Goal: Task Accomplishment & Management: Complete application form

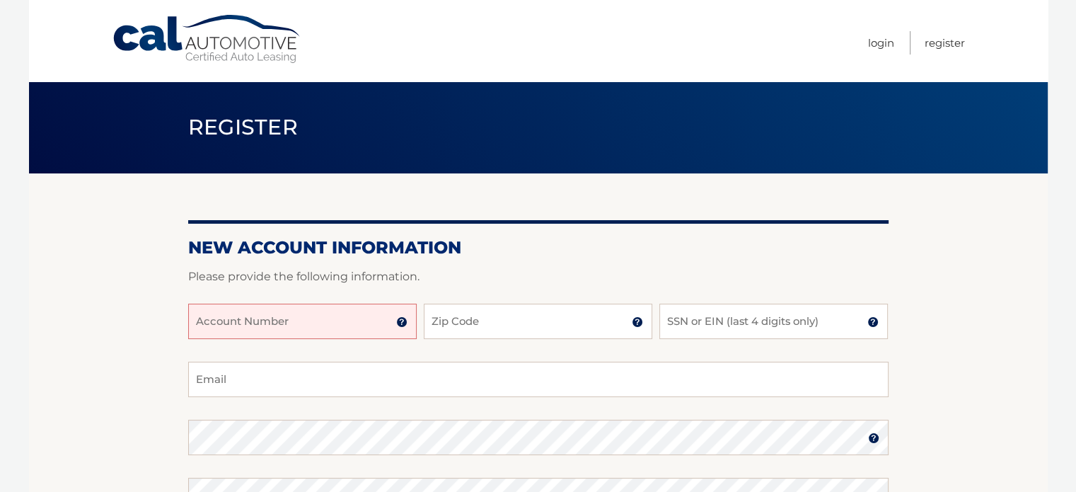
click at [308, 330] on input "Account Number" at bounding box center [302, 321] width 229 height 35
type input "44456002941"
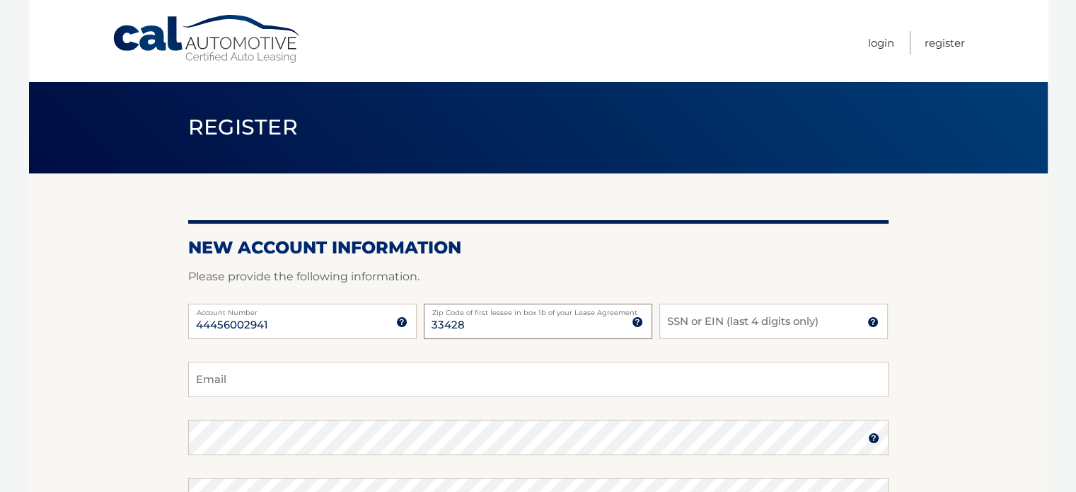
type input "33428"
type input "7238"
click at [258, 380] on input "Email" at bounding box center [538, 379] width 700 height 35
type input "pbayen@yahoo.com"
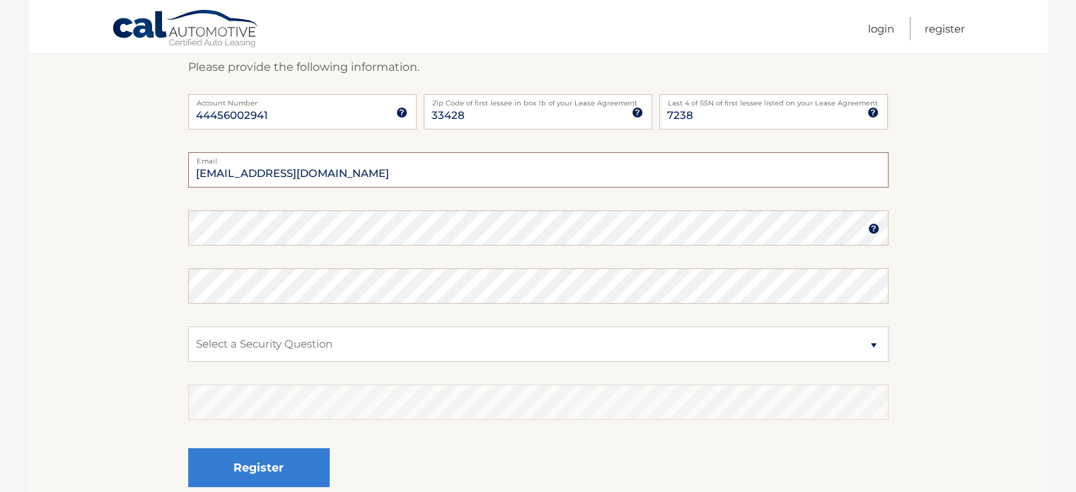
scroll to position [283, 0]
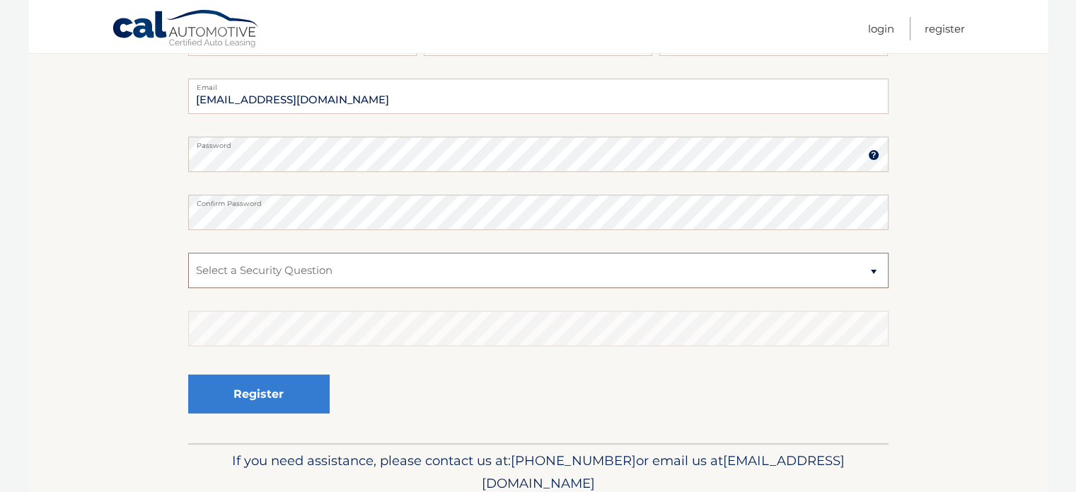
click at [288, 265] on select "Select a Security Question What was the name of your elementary school? What is…" at bounding box center [538, 270] width 700 height 35
select select "2"
click at [188, 253] on select "Select a Security Question What was the name of your elementary school? What is…" at bounding box center [538, 270] width 700 height 35
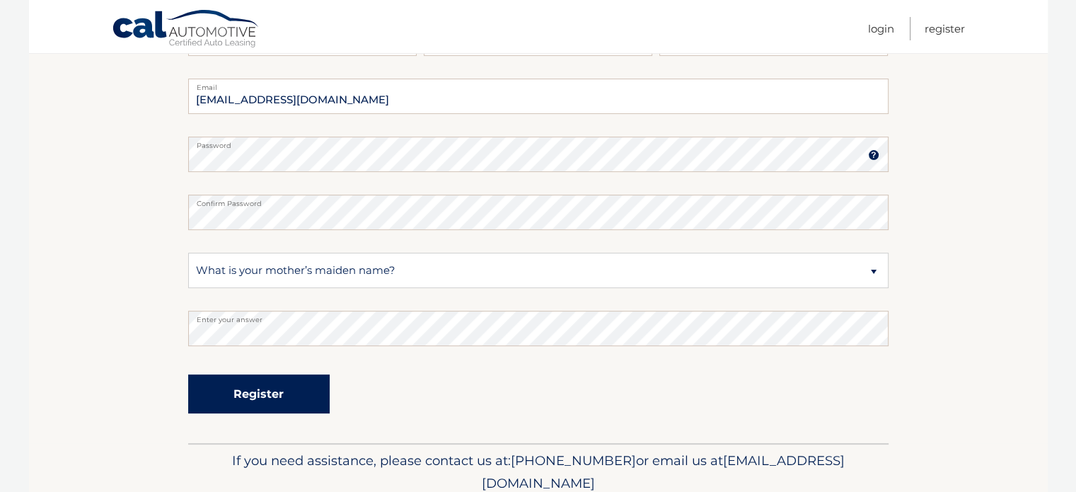
click at [269, 396] on button "Register" at bounding box center [259, 393] width 142 height 39
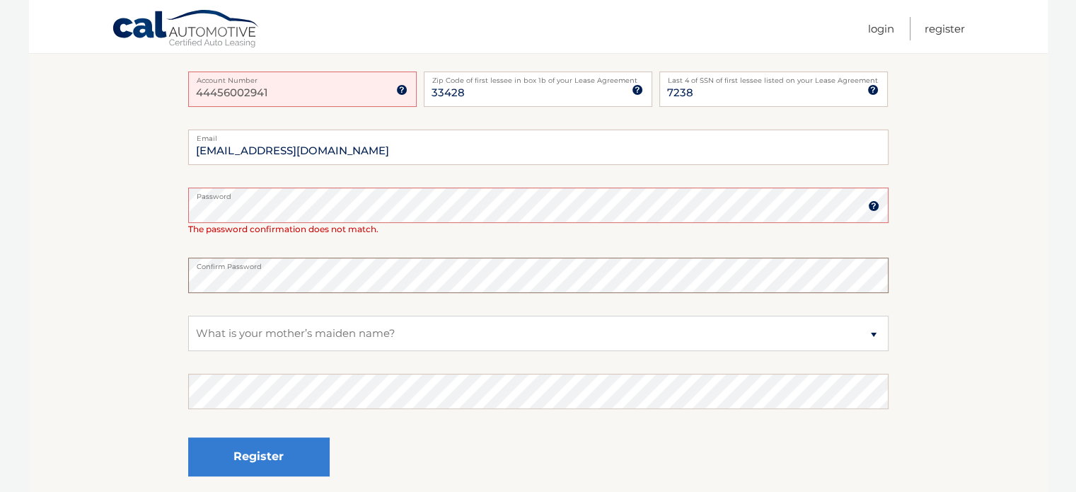
scroll to position [396, 0]
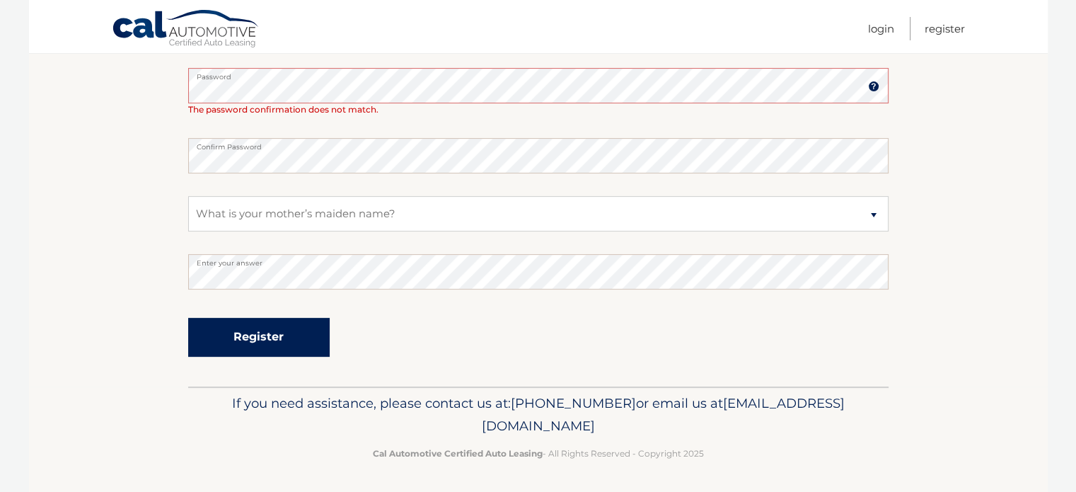
click at [284, 333] on button "Register" at bounding box center [259, 337] width 142 height 39
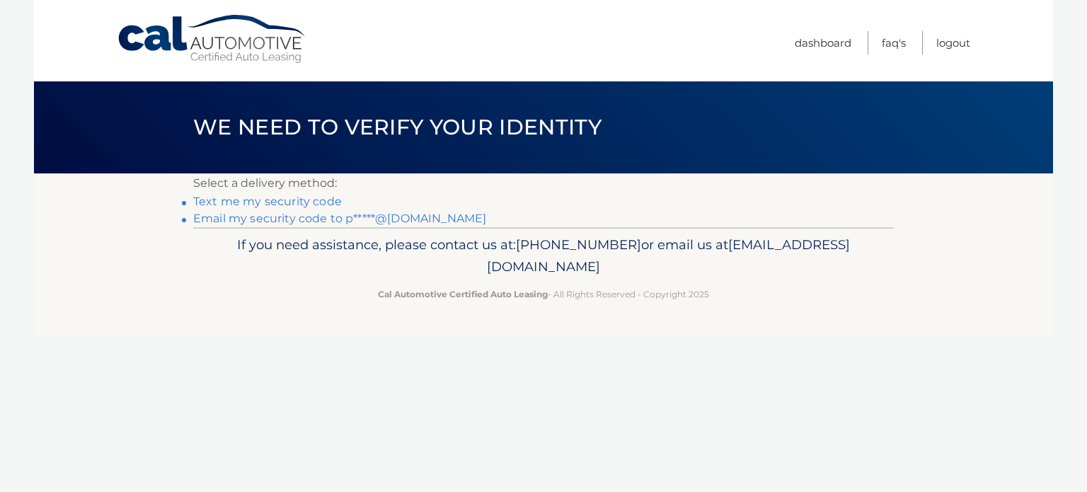
click at [399, 214] on link "Email my security code to p*****@yahoo.com" at bounding box center [339, 218] width 293 height 13
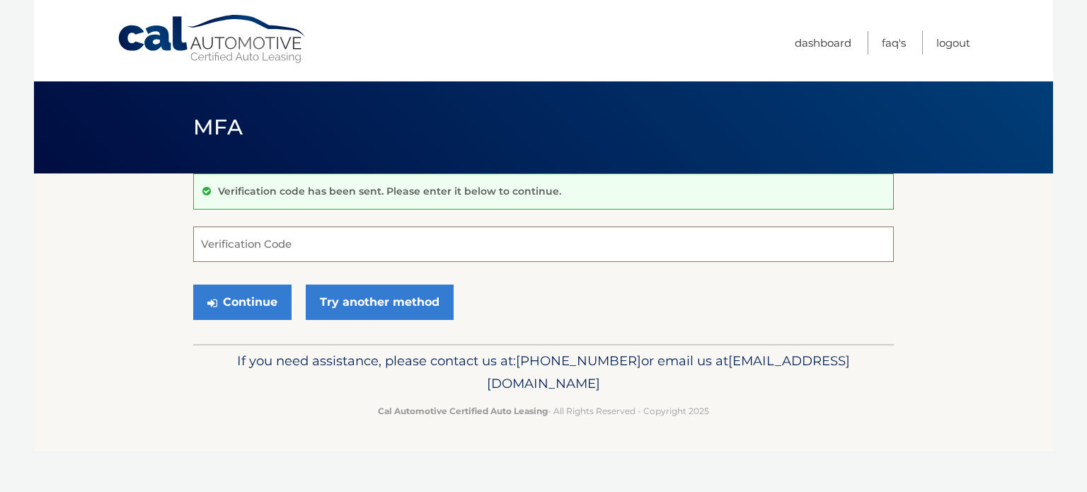
click at [316, 243] on input "Verification Code" at bounding box center [543, 243] width 700 height 35
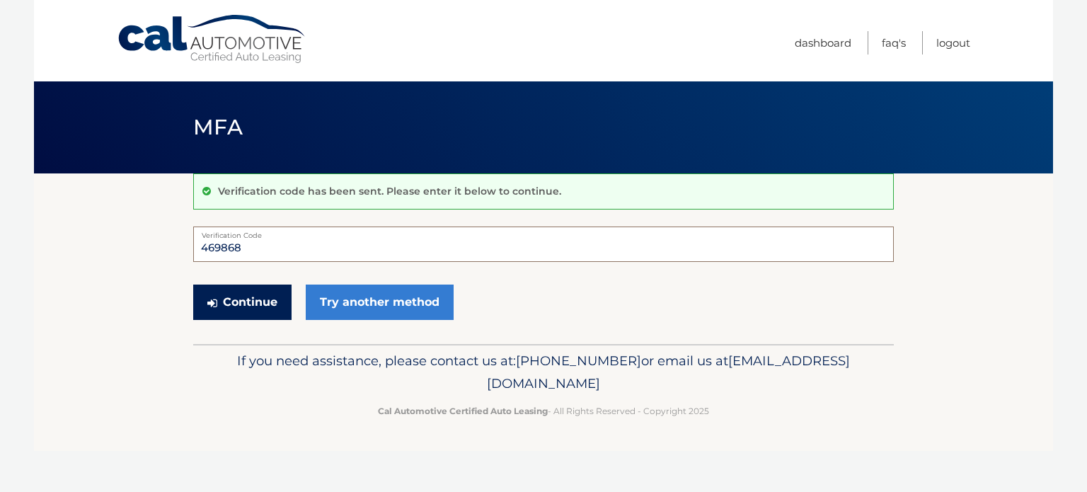
type input "469868"
click at [262, 302] on button "Continue" at bounding box center [242, 301] width 98 height 35
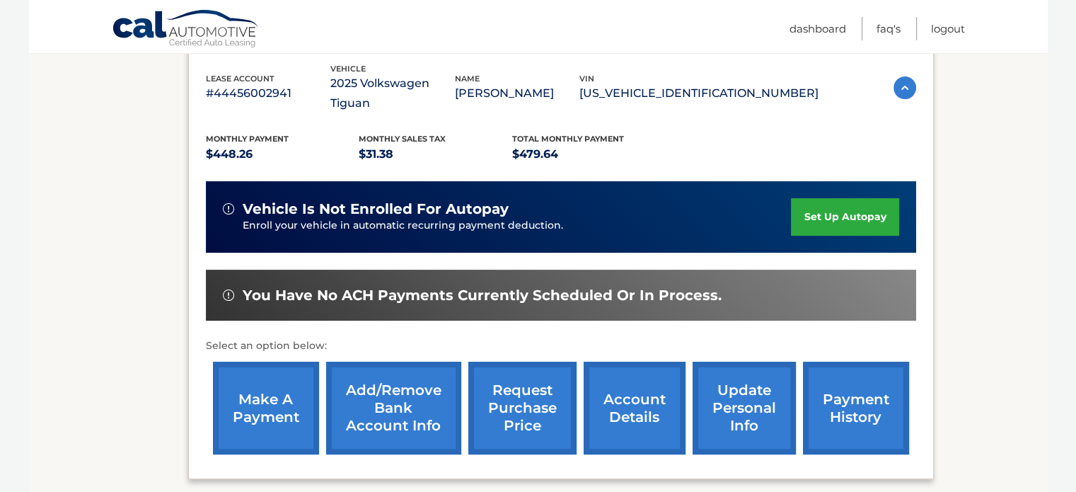
scroll to position [283, 0]
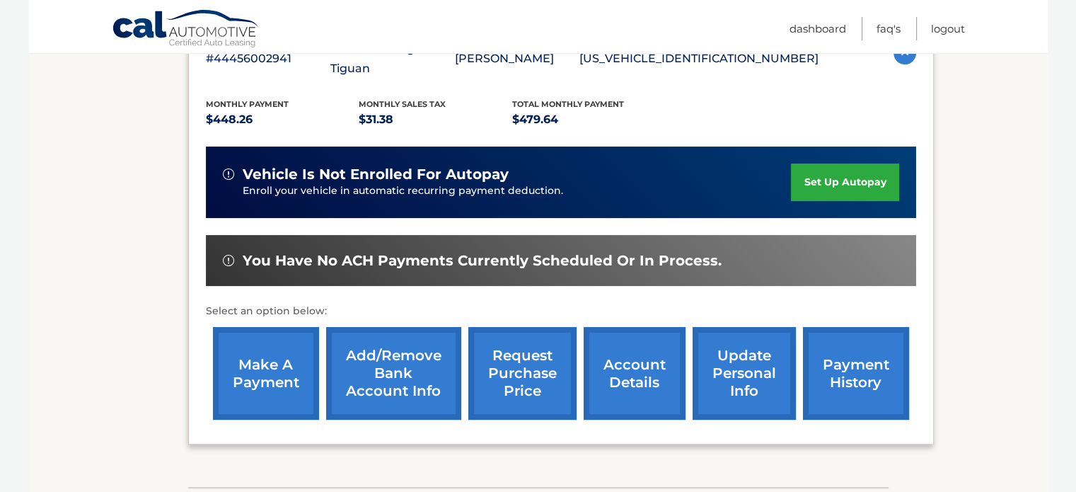
click at [275, 360] on link "make a payment" at bounding box center [266, 373] width 106 height 93
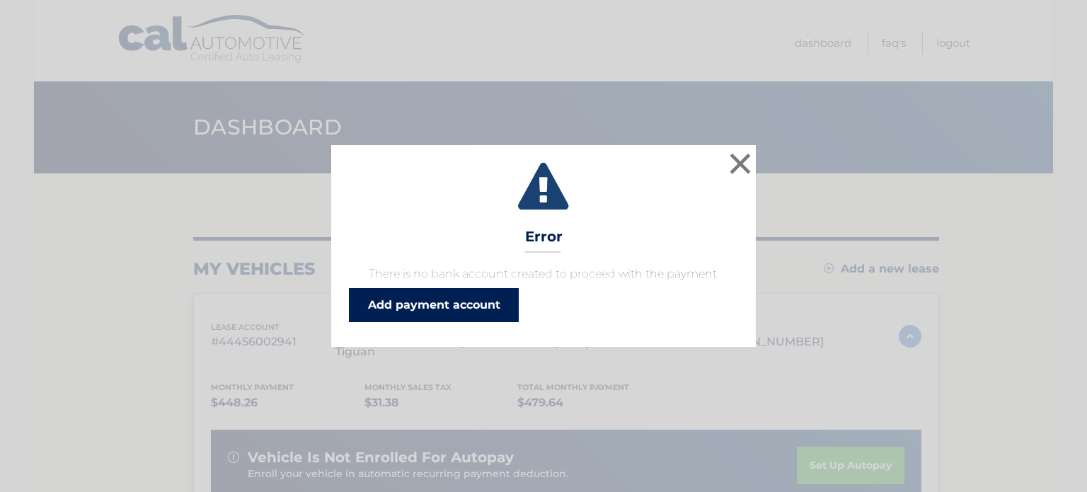
click at [484, 305] on link "Add payment account" at bounding box center [434, 305] width 170 height 34
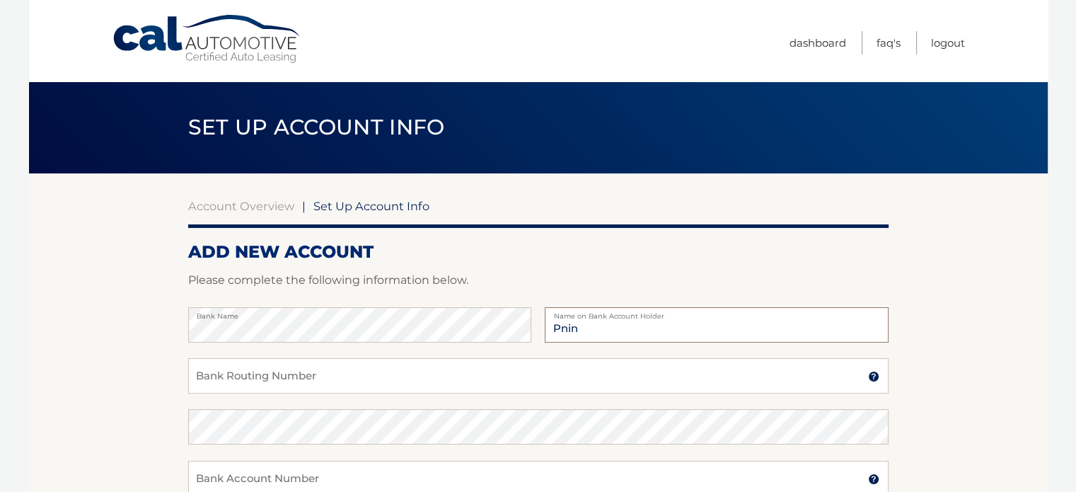
type input "[PERSON_NAME]"
click at [347, 366] on input "Bank Routing Number" at bounding box center [538, 375] width 700 height 35
type input "267084131"
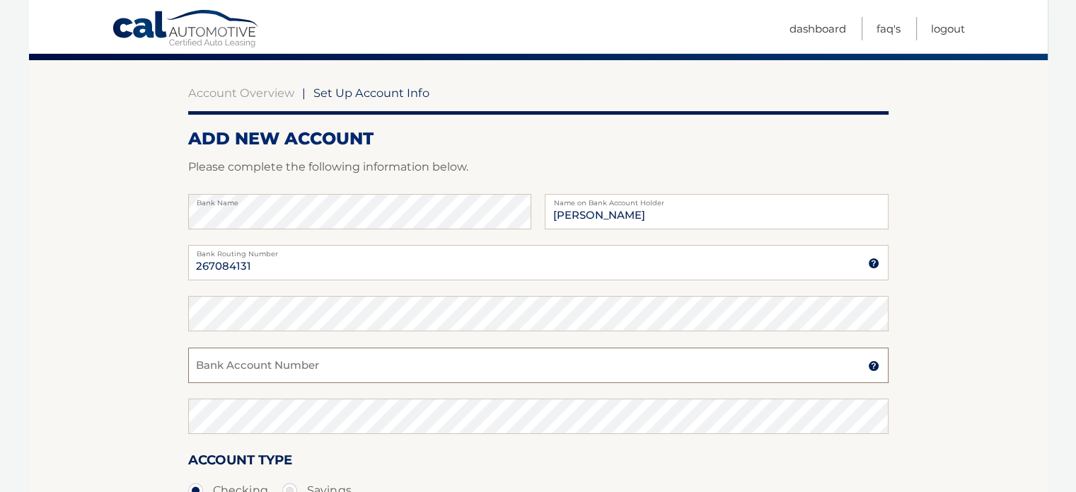
scroll to position [145, 0]
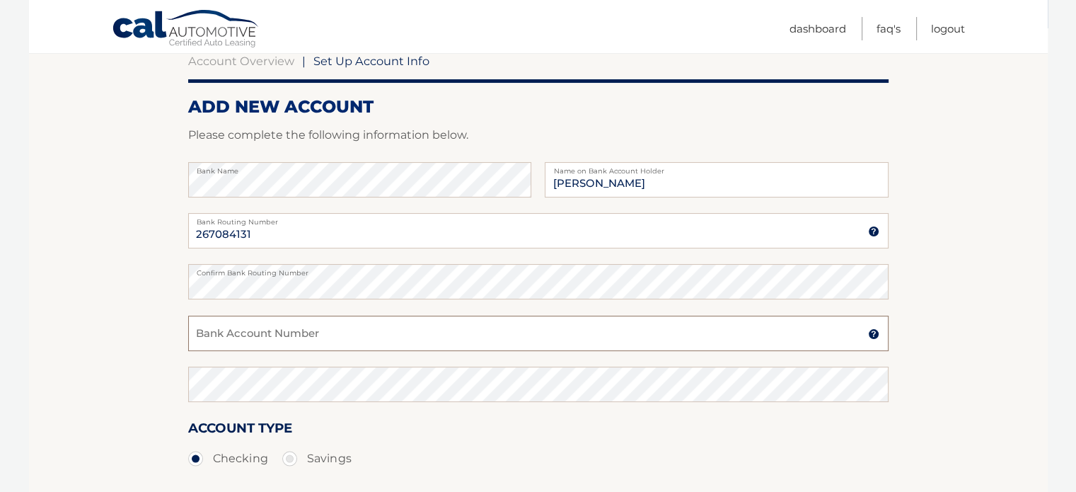
click at [259, 322] on input "Bank Account Number" at bounding box center [538, 333] width 700 height 35
type input "936350179"
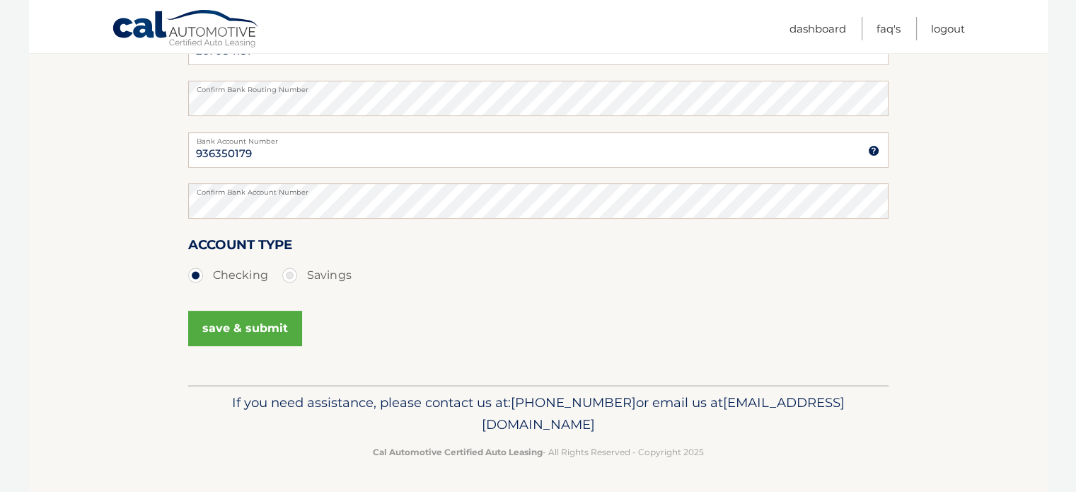
click at [287, 322] on button "save & submit" at bounding box center [245, 328] width 114 height 35
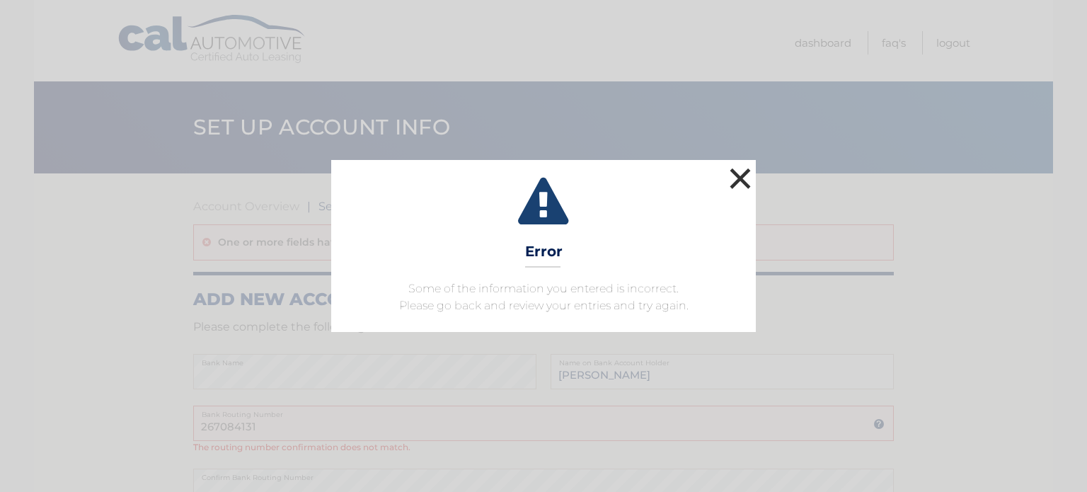
click at [738, 173] on button "×" at bounding box center [740, 178] width 28 height 28
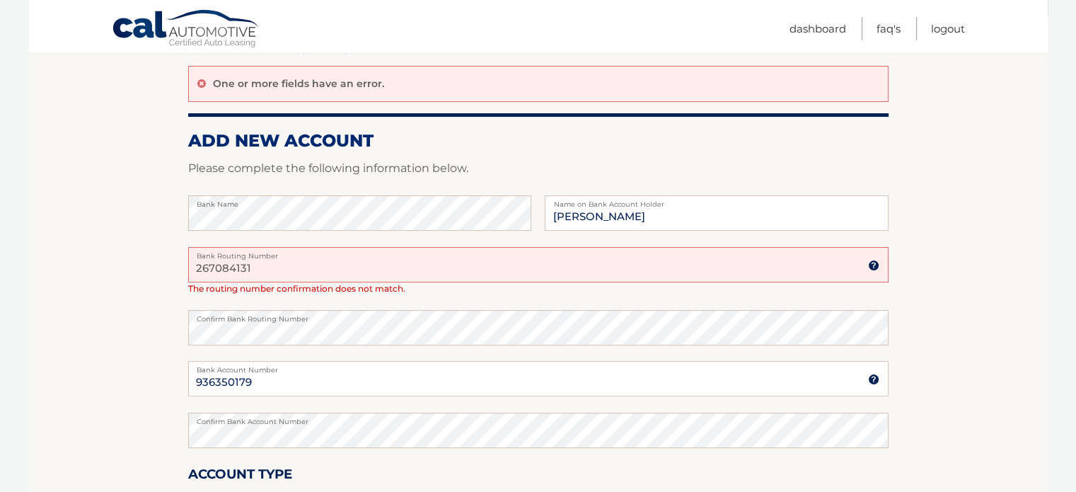
scroll to position [212, 0]
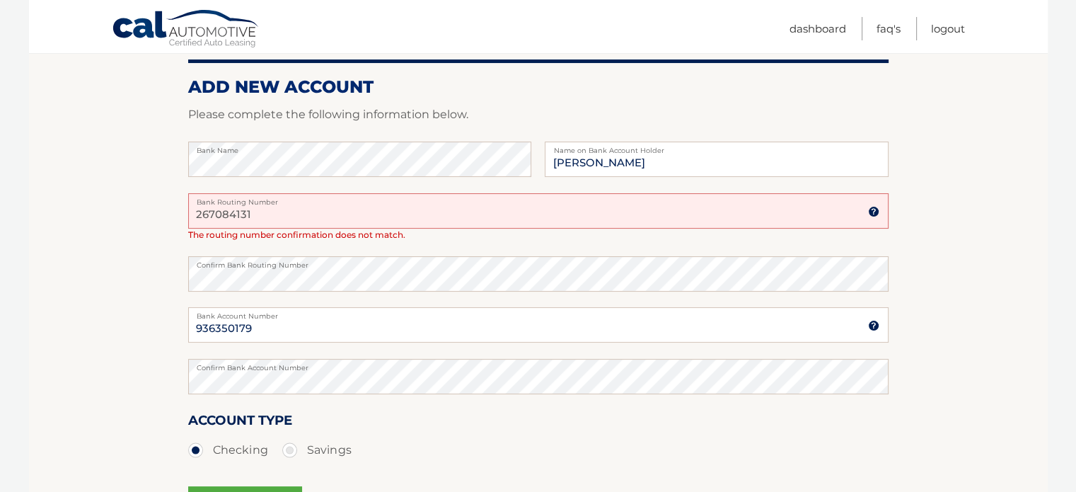
drag, startPoint x: 330, startPoint y: 217, endPoint x: 136, endPoint y: 231, distance: 194.4
click at [137, 234] on section "Account Overview | Set Up Account Info One or more fields have an error. ADD NE…" at bounding box center [538, 260] width 1019 height 599
type input "267084131"
click at [88, 260] on section "Account Overview | Set Up Account Info One or more fields have an error. ADD NE…" at bounding box center [538, 260] width 1019 height 599
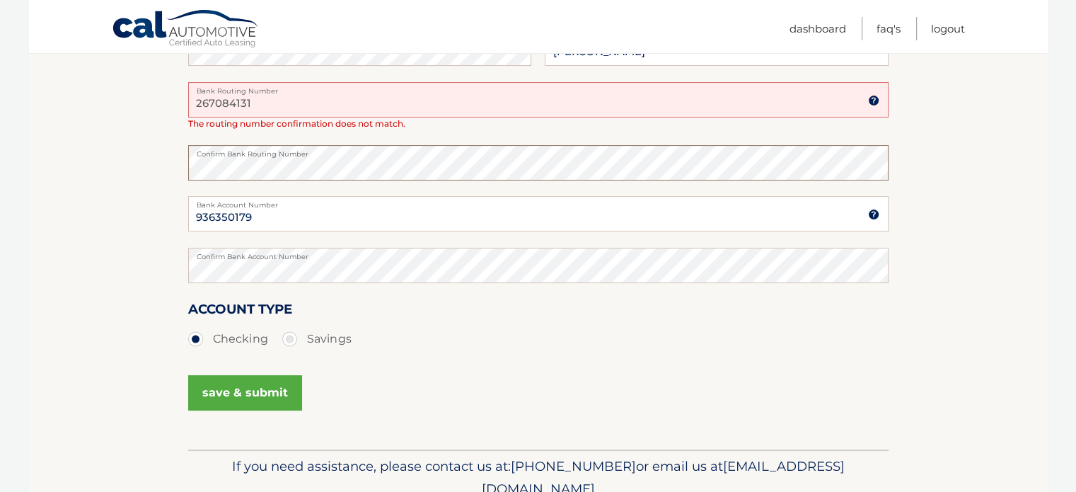
scroll to position [354, 0]
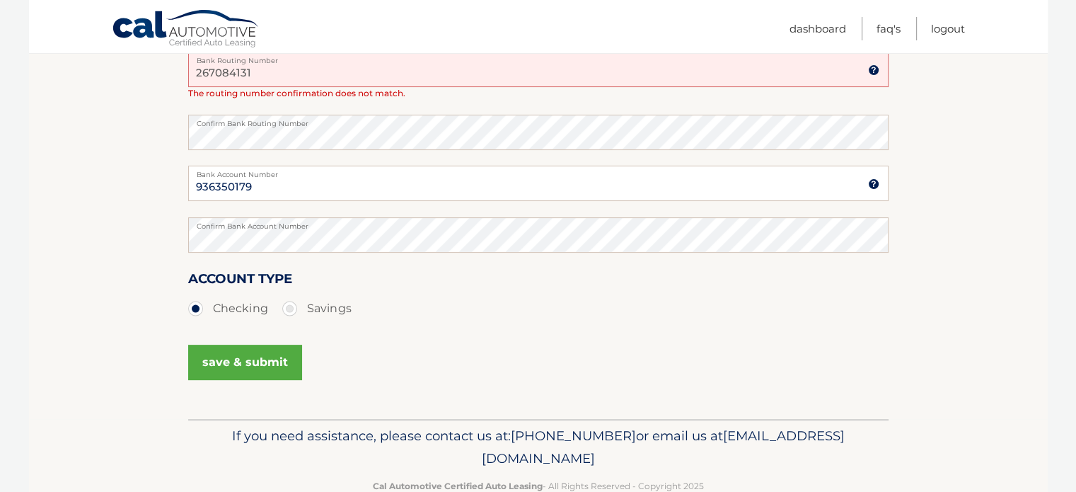
click at [236, 362] on button "save & submit" at bounding box center [245, 362] width 114 height 35
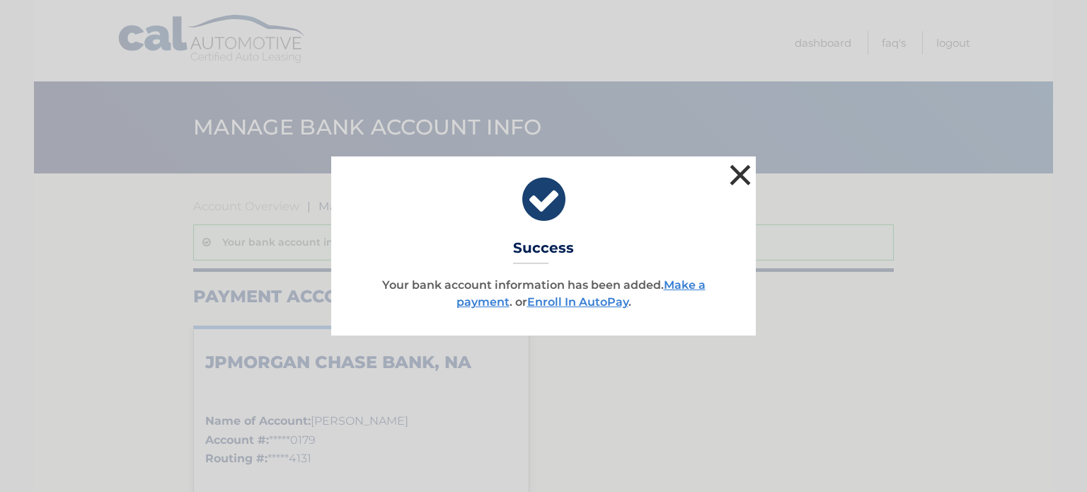
click at [744, 174] on button "×" at bounding box center [740, 175] width 28 height 28
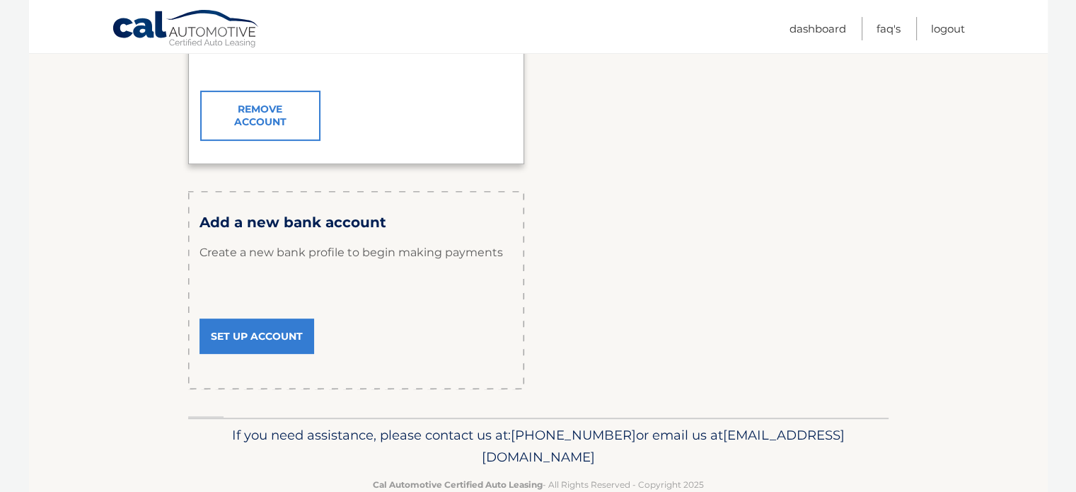
scroll to position [449, 0]
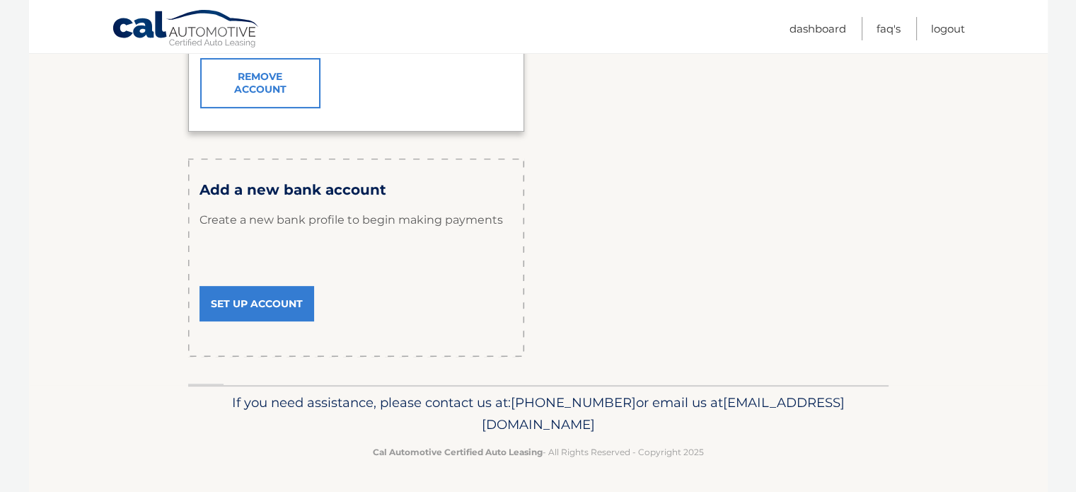
click at [229, 302] on link "Set Up Account" at bounding box center [257, 303] width 115 height 35
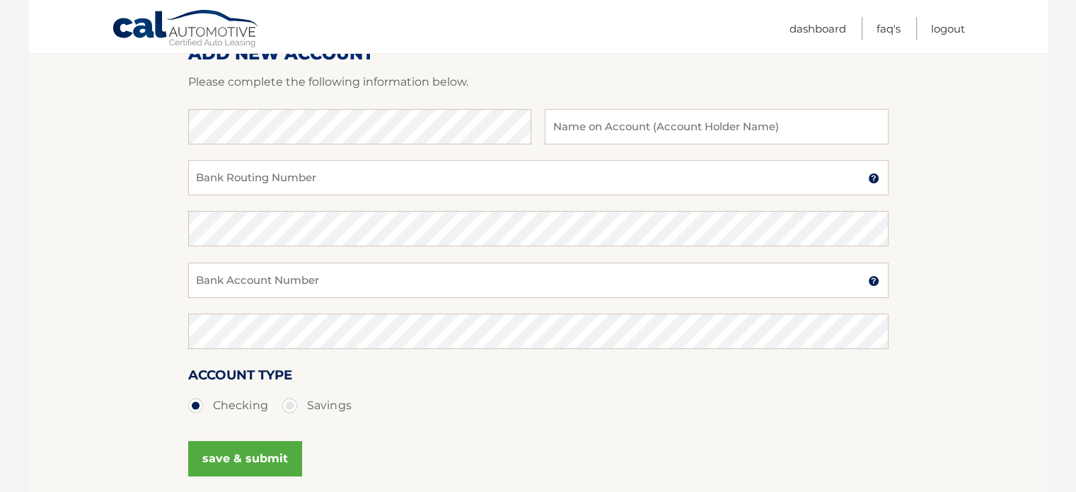
scroll to position [212, 0]
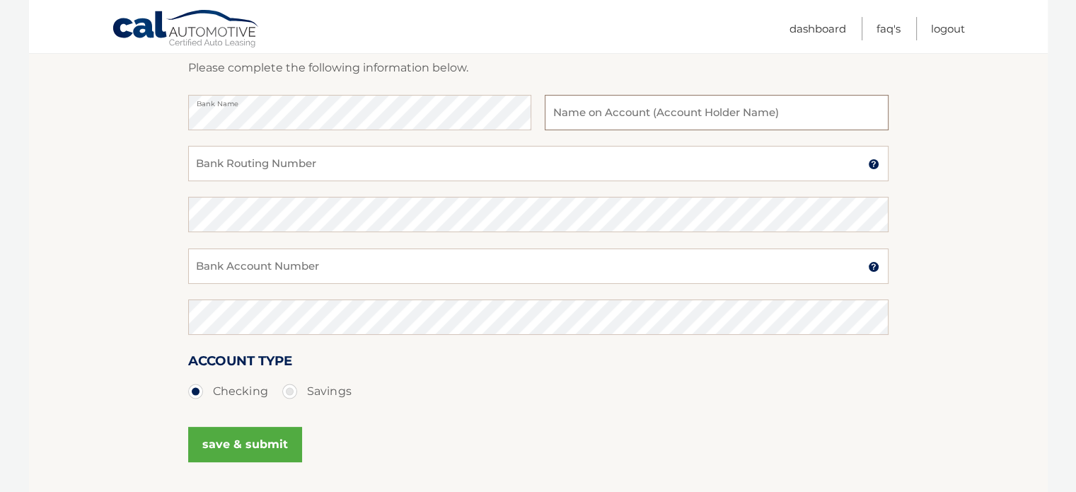
click at [580, 110] on input "text" at bounding box center [716, 112] width 343 height 35
type input "Pnina Bayen"
click at [381, 174] on input "Bank Routing Number" at bounding box center [538, 163] width 700 height 35
type input "267084131"
click at [362, 264] on input "Bank Account Number" at bounding box center [538, 265] width 700 height 35
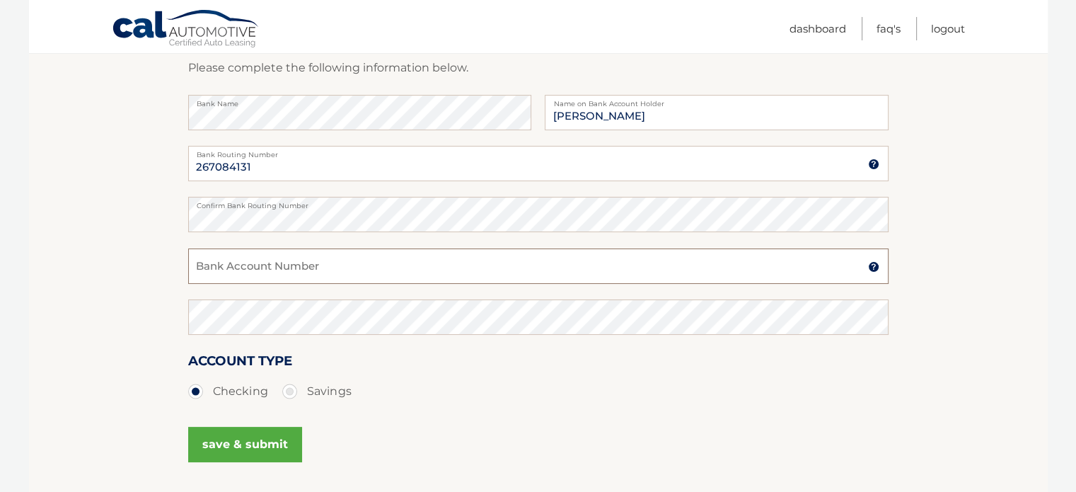
type input "936350179"
click at [249, 447] on button "save & submit" at bounding box center [245, 444] width 114 height 35
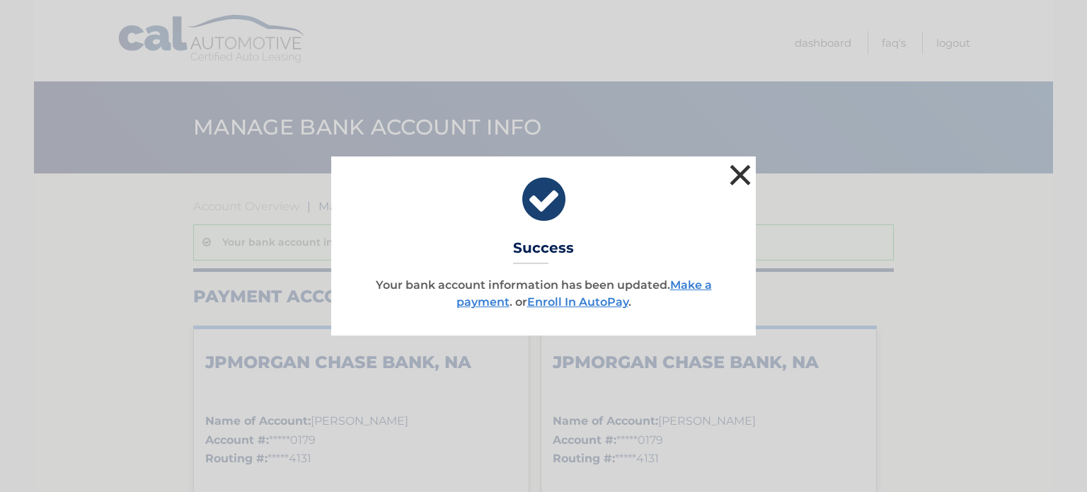
click at [744, 178] on button "×" at bounding box center [740, 175] width 28 height 28
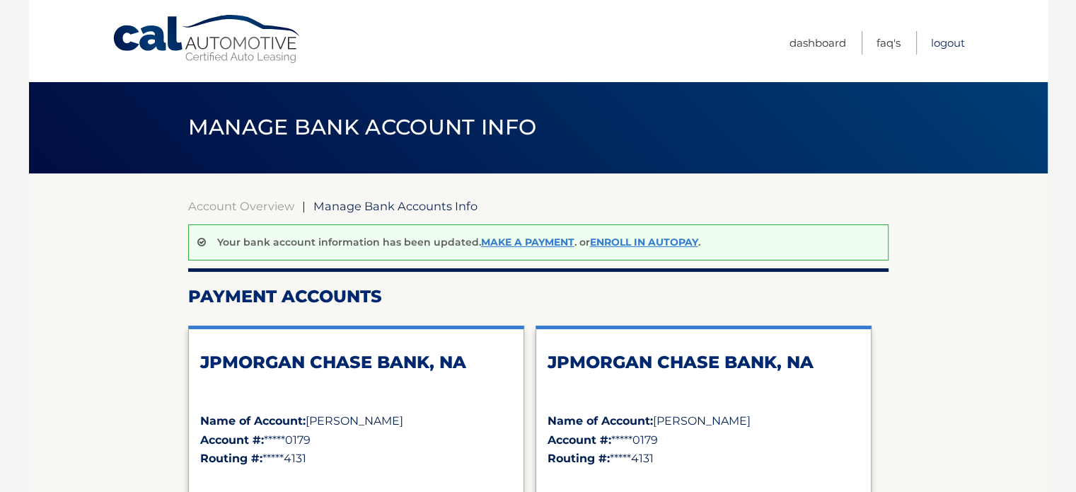
click at [957, 45] on link "Logout" at bounding box center [948, 42] width 34 height 23
